Goal: Task Accomplishment & Management: Manage account settings

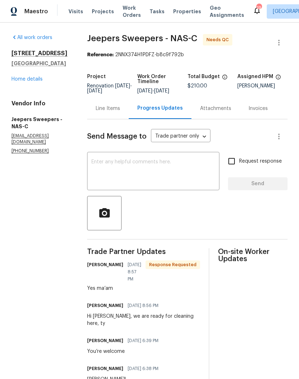
click at [116, 112] on div "Line Items" at bounding box center [108, 108] width 24 height 7
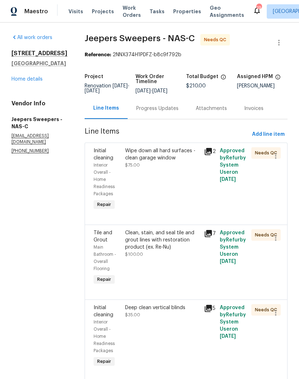
click at [181, 159] on div "Wipe down all hard surfaces - clean garage window" at bounding box center [162, 154] width 75 height 14
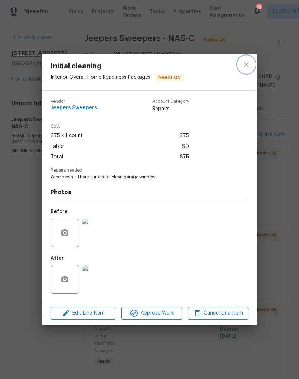
click at [247, 65] on icon "close" at bounding box center [246, 64] width 9 height 9
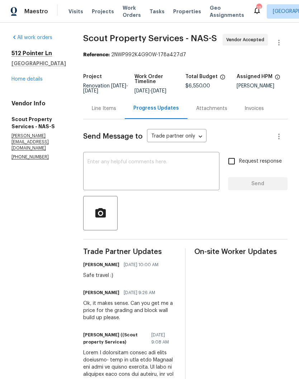
click at [92, 111] on div "Line Items" at bounding box center [104, 108] width 24 height 7
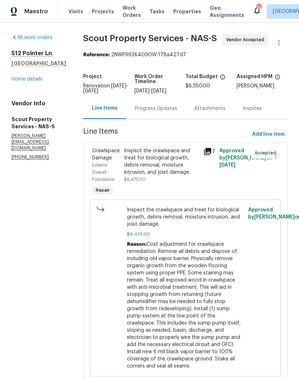
click at [23, 82] on link "Home details" at bounding box center [26, 79] width 31 height 5
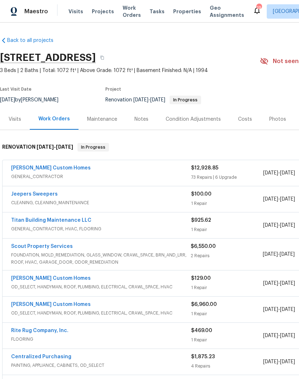
click at [52, 170] on link "[PERSON_NAME] Custom Homes" at bounding box center [51, 168] width 80 height 5
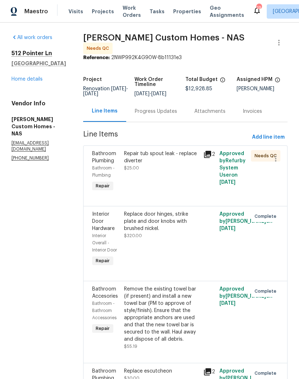
click at [170, 158] on div "Repair tub spout leak - replace diverter" at bounding box center [161, 157] width 75 height 14
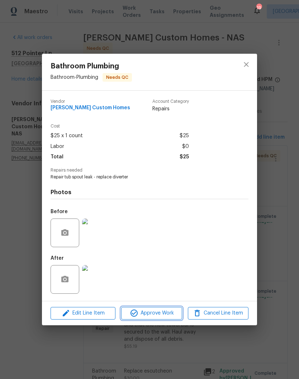
click at [171, 313] on span "Approve Work" at bounding box center [151, 313] width 56 height 9
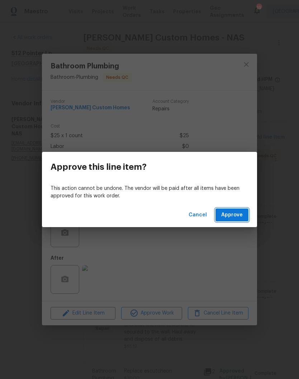
click at [239, 214] on span "Approve" at bounding box center [232, 215] width 22 height 9
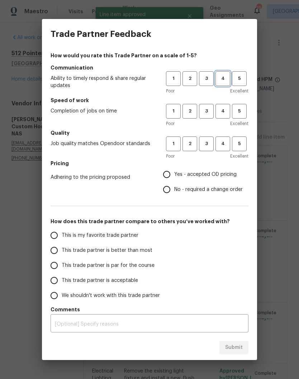
click at [225, 81] on span "4" at bounding box center [222, 79] width 13 height 8
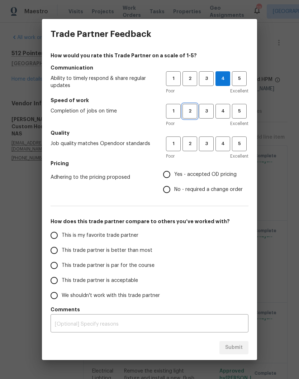
click at [190, 116] on button "2" at bounding box center [189, 111] width 15 height 15
click at [191, 147] on span "2" at bounding box center [189, 144] width 13 height 8
click at [208, 149] on button "3" at bounding box center [206, 144] width 15 height 15
click at [189, 147] on span "2" at bounding box center [189, 144] width 13 height 8
click at [209, 145] on span "3" at bounding box center [206, 144] width 13 height 8
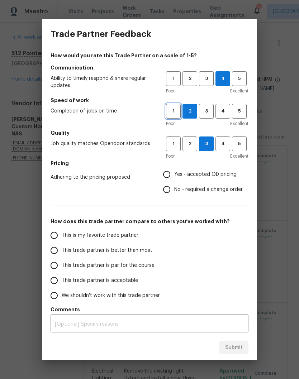
click at [173, 111] on span "1" at bounding box center [173, 111] width 13 height 8
click at [170, 175] on input "Yes - accepted OD pricing" at bounding box center [166, 174] width 15 height 15
radio input "true"
click at [57, 283] on input "This trade partner is acceptable" at bounding box center [54, 280] width 15 height 15
click at [203, 323] on textarea at bounding box center [149, 324] width 189 height 5
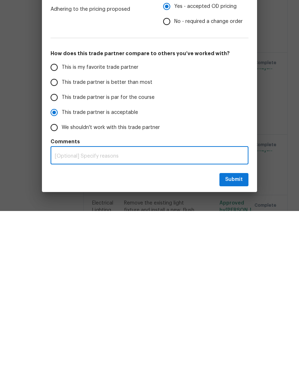
radio input "true"
type textarea "Th"
radio input "false"
type textarea "This"
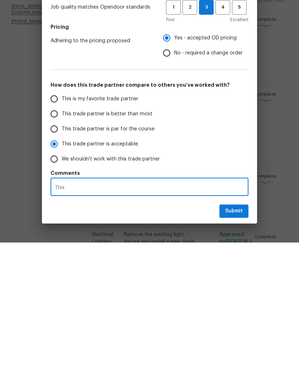
radio input "false"
type textarea "This is"
radio input "false"
type textarea "This is a"
radio input "false"
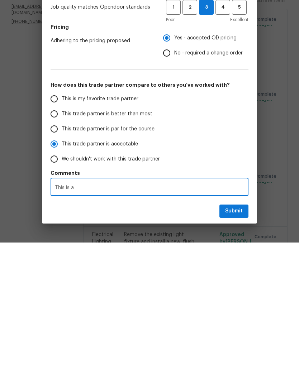
type textarea "This is a new"
radio input "false"
type textarea "This is a new G"
radio input "false"
type textarea "This is a new GC"
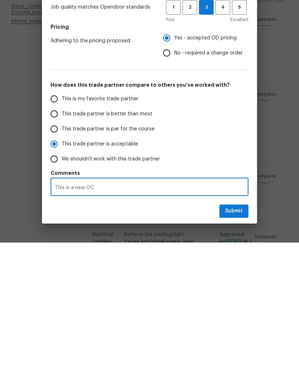
radio input "false"
type textarea "This is a new GC for rap"
radio input "false"
type textarea "This is a new GC for Rapa."
radio input "false"
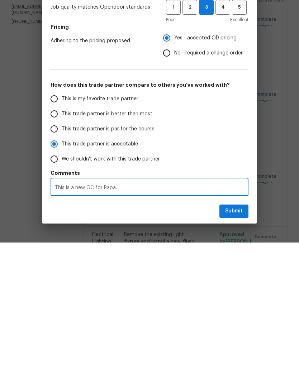
type textarea "This is a new GC for Rapa. GC"
radio input "false"
type textarea "This is a new GC for Rapa. GC was"
radio input "false"
type textarea "This is a new GC for Rapa. GC was struggling"
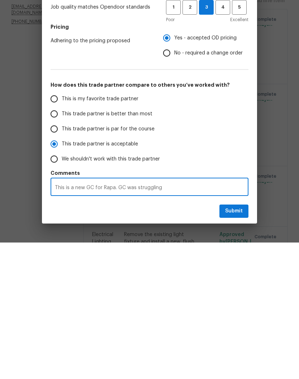
radio input "false"
type textarea "This is a new GC for Rapa. GC was struggling with"
radio input "false"
type textarea "This is a new GC for Rapa. GC was struggling with getting."
radio input "false"
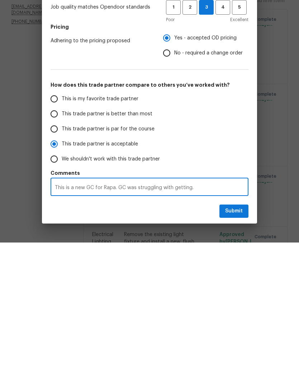
type textarea "This is a new GC for Rapa. GC was struggling with getting a solid."
radio input "false"
type textarea "This is a new GC for Rapa. GC was struggling with getting a solid crew together"
radio input "false"
type textarea "This is a new GC for Rapa. GC was struggling with getting a solid crew together."
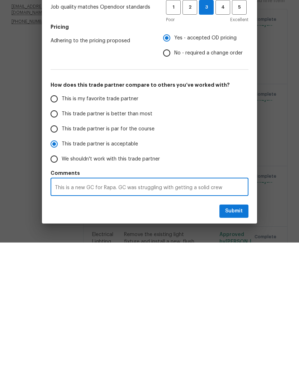
radio input "false"
type textarea "This is a new GC for Rapa. GC was struggling with getting a solid crew together…"
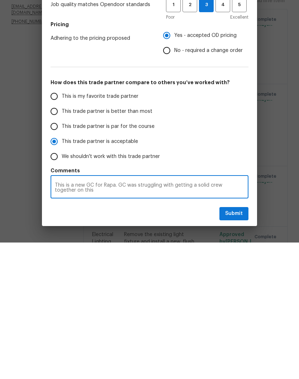
radio input "false"
type textarea "This is a new GC for Rapa. GC was struggling with getting a solid crew together…"
radio input "false"
type textarea "This is a new GC for Rapa. GC was struggling with getting a solid crew together…"
radio input "false"
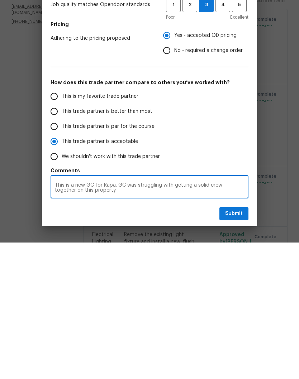
type textarea "This is a new GC for Rapa. GC was struggling with getting a solid crew together…"
radio input "false"
type textarea "This is a new GC for Rapa. GC was struggling with getting a solid crew together…"
radio input "false"
type textarea "This is a new GC for Rapa. GC was struggling with getting a solid crew together…"
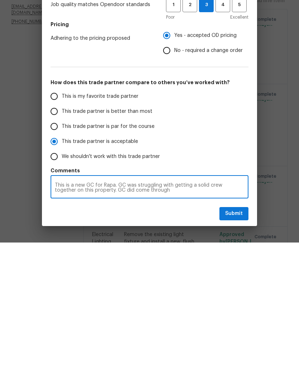
radio input "false"
type textarea "This is a new GC for Rapa. GC was struggling with getting a solid crew together…"
radio input "false"
type textarea "This is a new GC for Rapa. GC was struggling with getting a solid crew together…"
radio input "false"
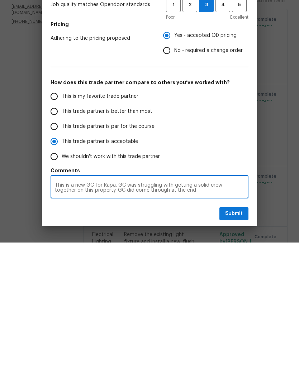
type textarea "This is a new GC for Rapa. GC was struggling with getting a solid crew together…"
radio input "false"
type textarea "This is a new GC for Rapa. GC was struggling with getting a solid crew together…"
click at [236, 346] on span "Submit" at bounding box center [234, 350] width 18 height 9
radio input "false"
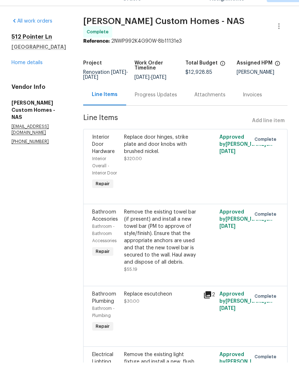
scroll to position [29, 0]
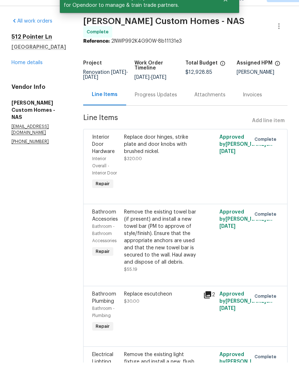
click at [34, 77] on link "Home details" at bounding box center [26, 79] width 31 height 5
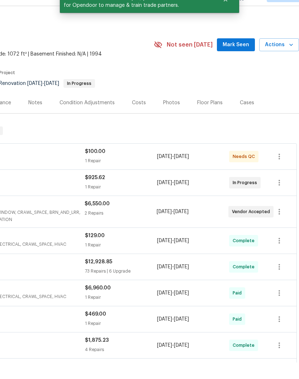
scroll to position [0, 106]
click at [244, 57] on span "Mark Seen" at bounding box center [236, 61] width 27 height 9
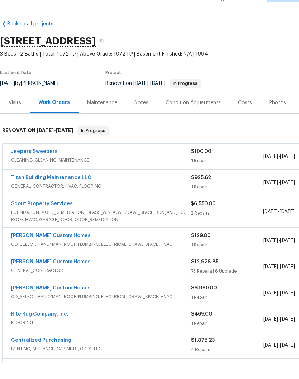
scroll to position [0, 0]
click at [53, 166] on link "Jeepers Sweepers" at bounding box center [34, 168] width 47 height 5
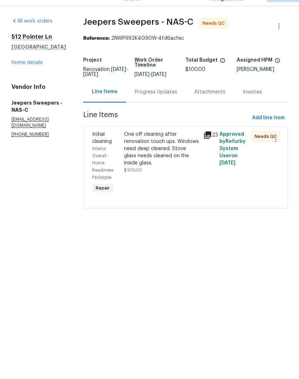
click at [176, 147] on div "One off cleaning after renovation touch ups. Windows need deep cleaned. Stove g…" at bounding box center [161, 165] width 75 height 36
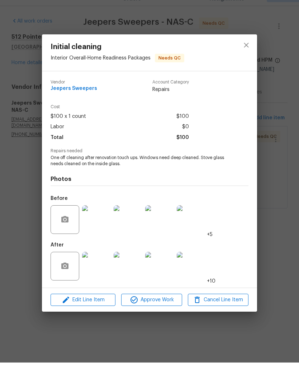
click at [100, 270] on img at bounding box center [96, 282] width 29 height 29
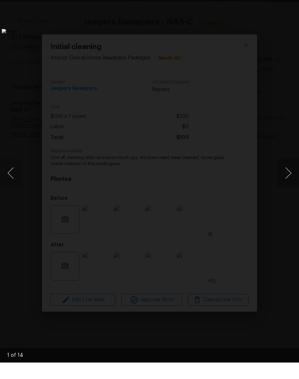
click at [288, 176] on button "Next image" at bounding box center [288, 189] width 22 height 29
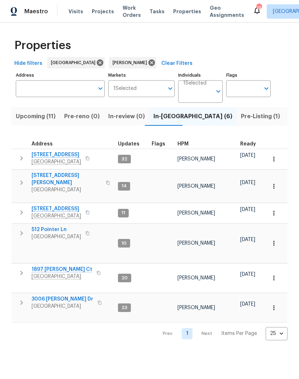
click at [57, 157] on span "[STREET_ADDRESS]" at bounding box center [56, 154] width 49 height 7
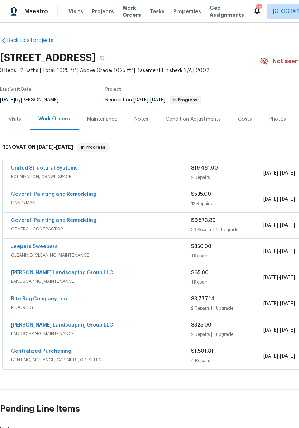
click at [75, 14] on span "Visits" at bounding box center [75, 11] width 15 height 7
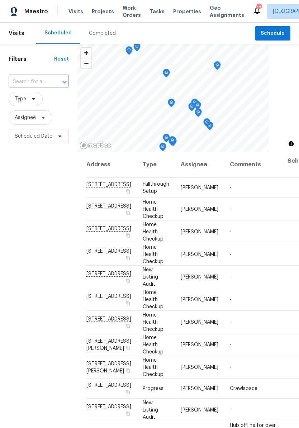
click at [56, 79] on div at bounding box center [59, 82] width 19 height 10
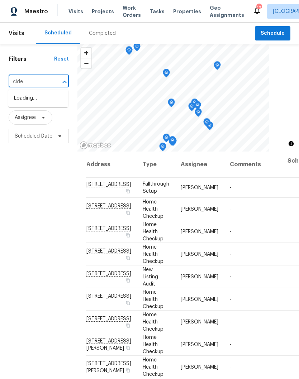
type input "cider"
click at [40, 116] on li "[STREET_ADDRESS]" at bounding box center [38, 110] width 60 height 12
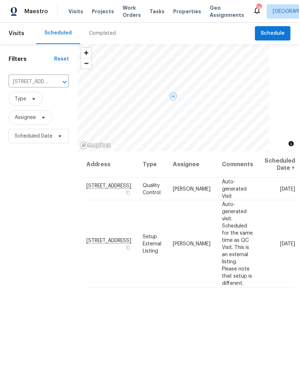
click at [0, 0] on icon at bounding box center [0, 0] width 0 height 0
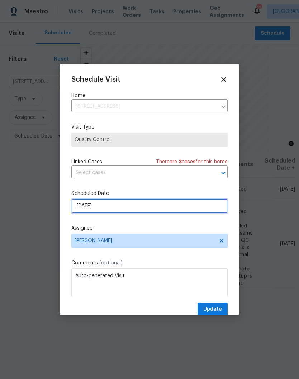
click at [162, 209] on input "[DATE]" at bounding box center [149, 206] width 156 height 14
select select "9"
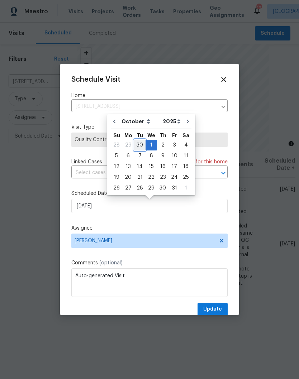
click at [138, 146] on div "30" at bounding box center [139, 145] width 11 height 10
type input "[DATE]"
select select "8"
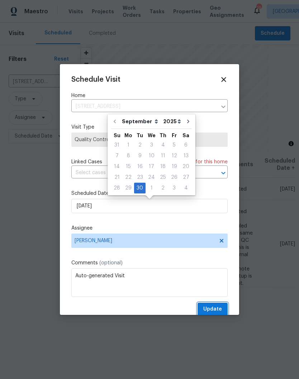
click at [216, 310] on span "Update" at bounding box center [212, 309] width 19 height 9
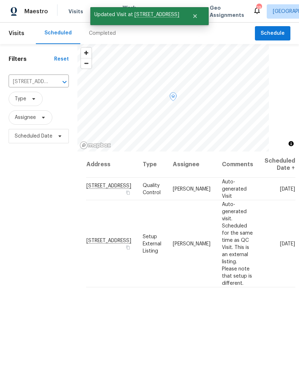
click at [0, 0] on icon at bounding box center [0, 0] width 0 height 0
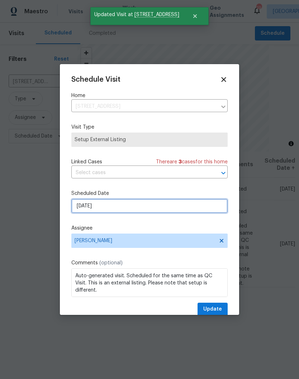
click at [171, 205] on input "[DATE]" at bounding box center [149, 206] width 156 height 14
select select "9"
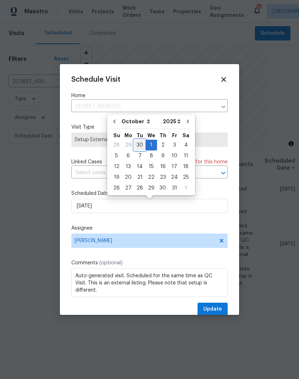
click at [138, 146] on div "30" at bounding box center [139, 145] width 11 height 10
type input "[DATE]"
select select "8"
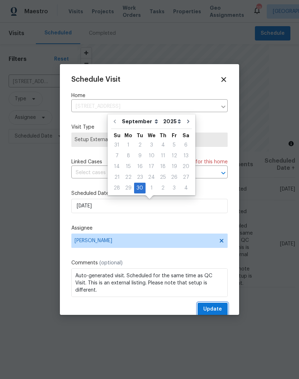
click at [220, 309] on span "Update" at bounding box center [212, 309] width 19 height 9
